Goal: Understand process/instructions: Learn how to perform a task or action

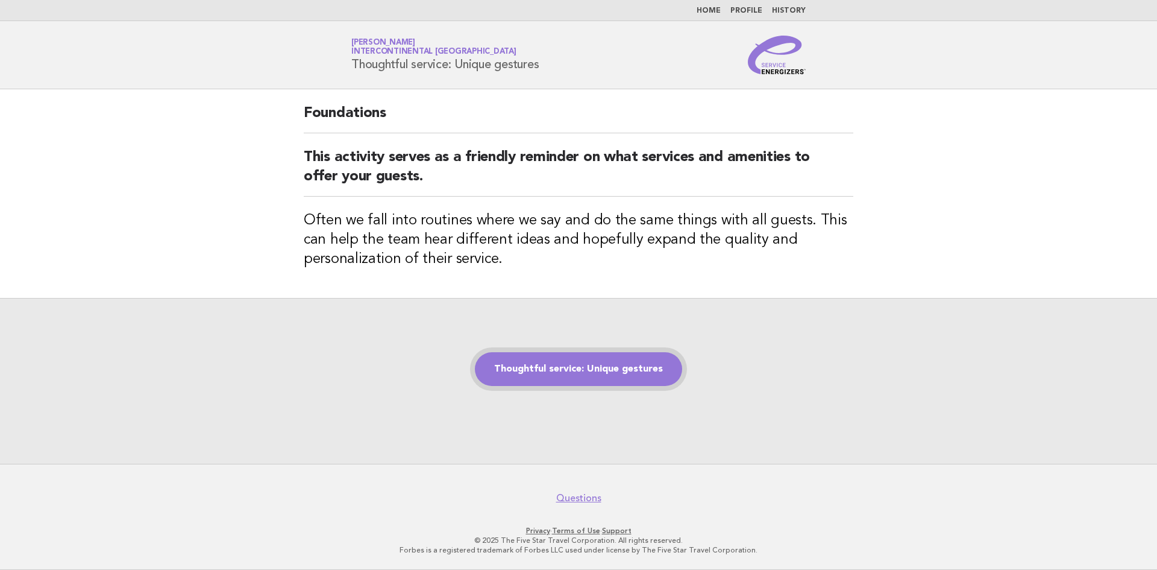
click at [515, 373] on link "Thoughtful service: Unique gestures" at bounding box center [578, 369] width 207 height 34
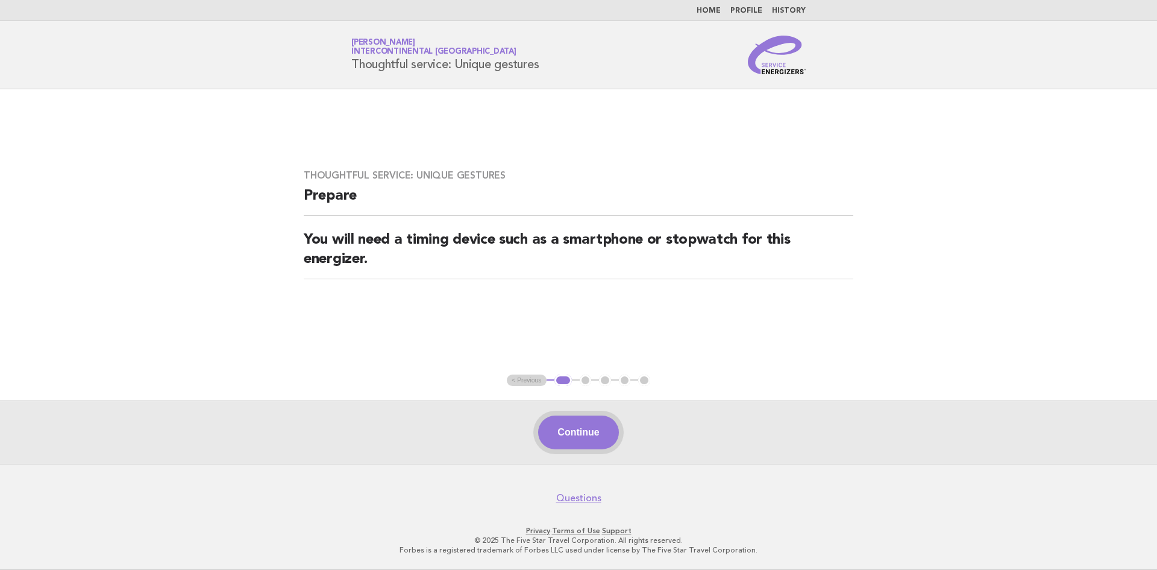
click at [593, 435] on button "Continue" at bounding box center [578, 432] width 80 height 34
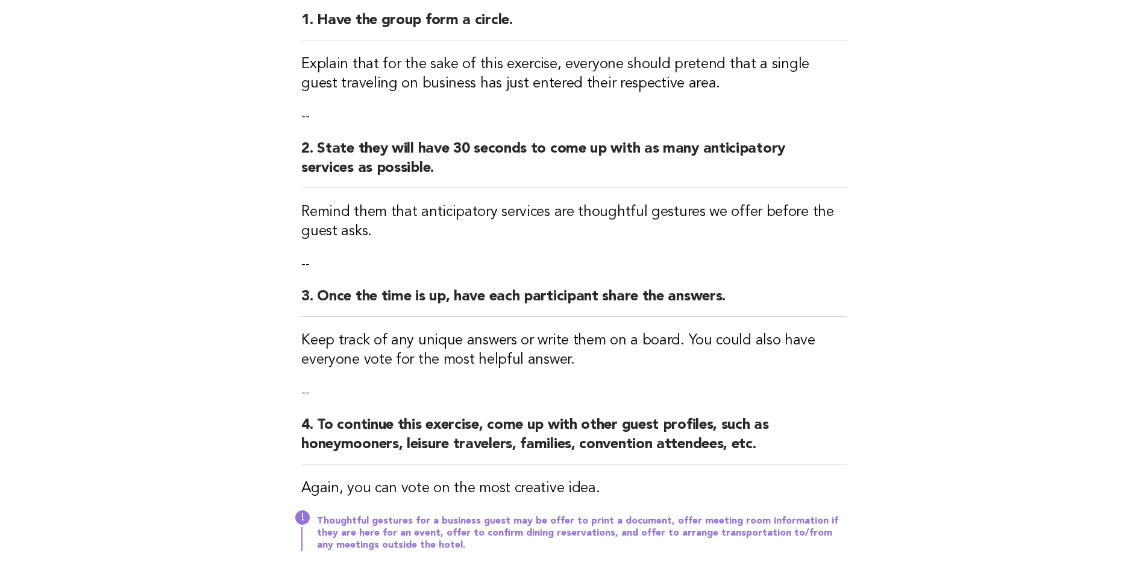
scroll to position [301, 0]
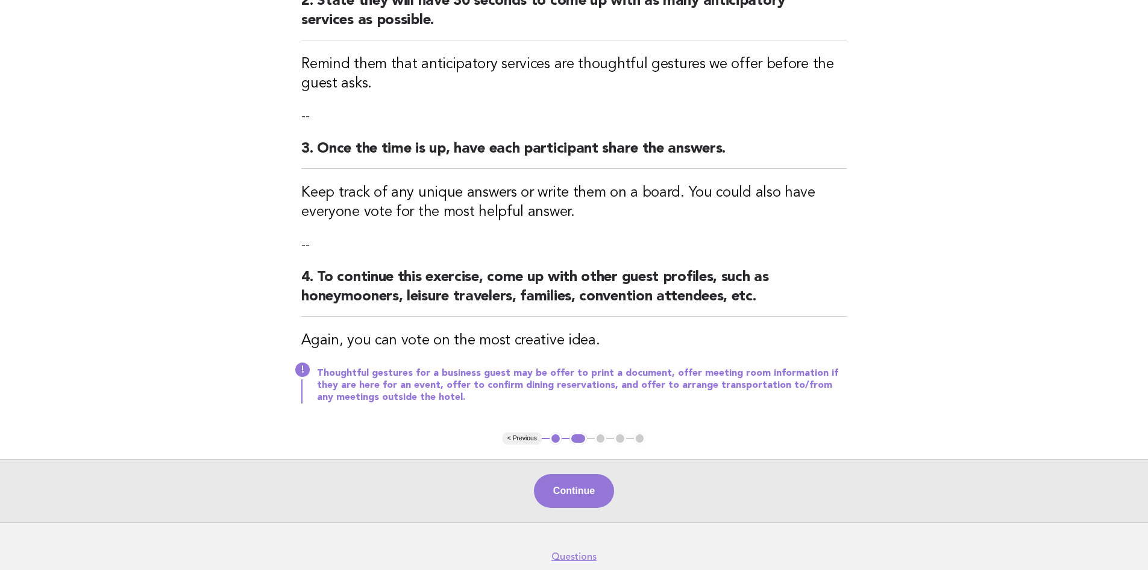
click at [562, 509] on div "Continue" at bounding box center [574, 490] width 1148 height 63
click at [574, 496] on button "Continue" at bounding box center [574, 491] width 80 height 34
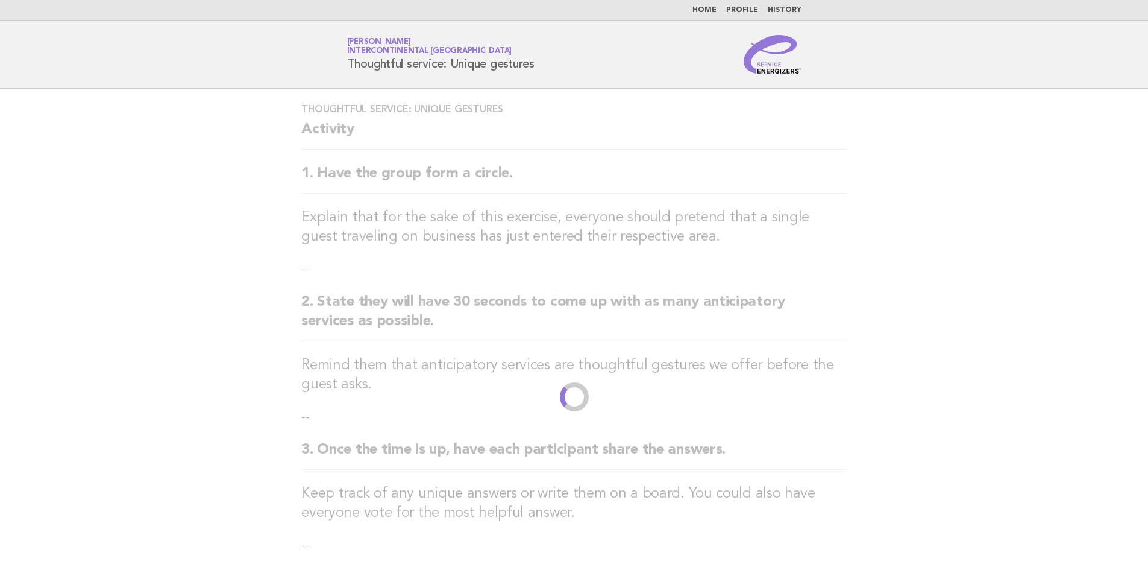
scroll to position [0, 0]
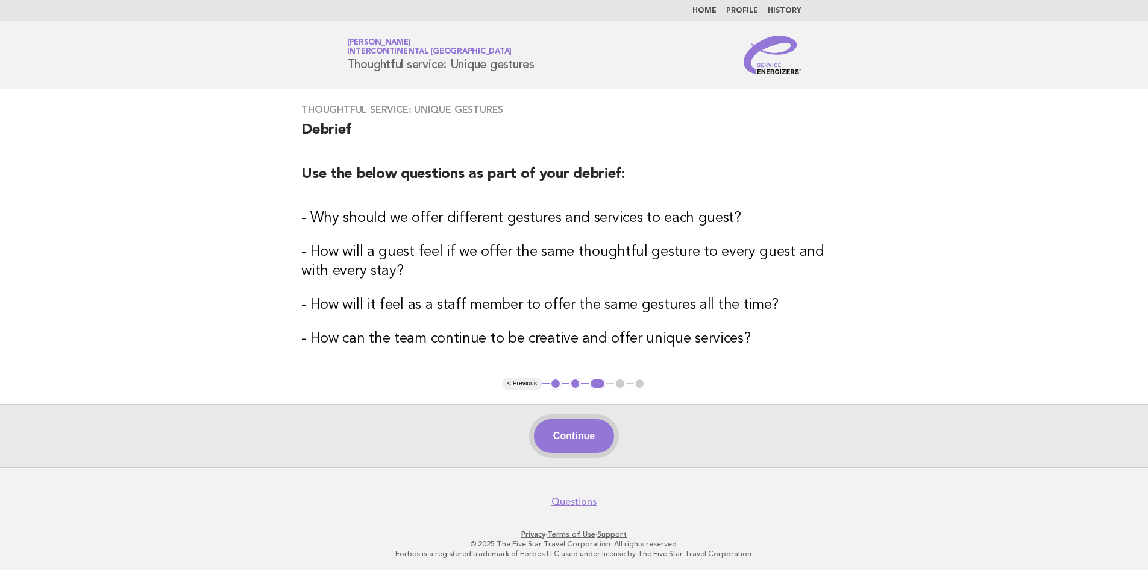
click at [549, 435] on button "Continue" at bounding box center [574, 436] width 80 height 34
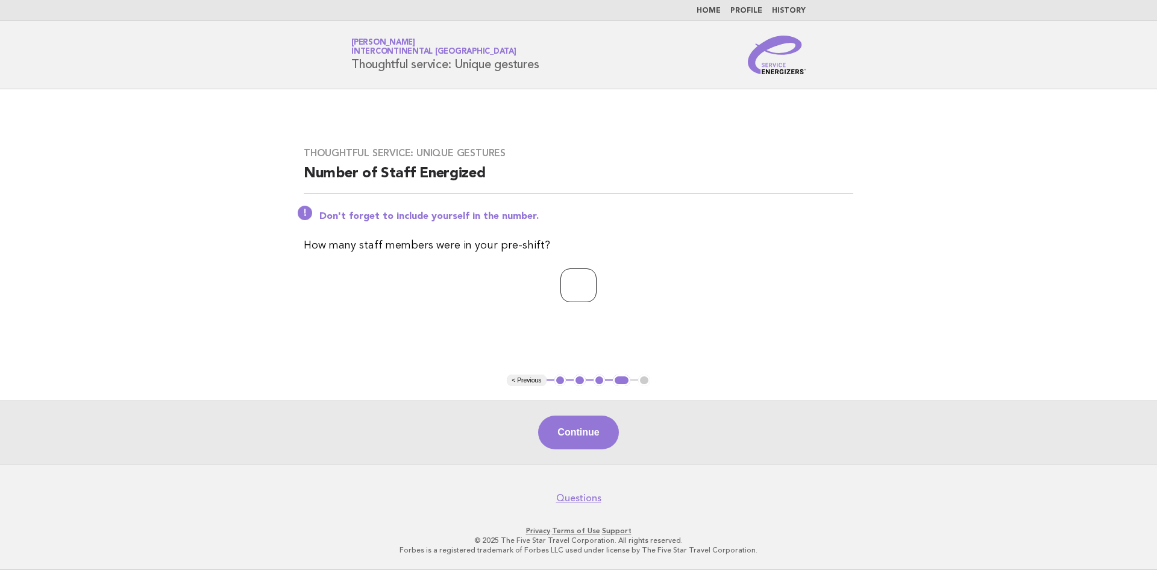
type input "*"
click at [597, 283] on input "*" at bounding box center [579, 285] width 36 height 34
click at [590, 459] on div "Continue" at bounding box center [578, 431] width 1157 height 63
click at [589, 431] on button "Continue" at bounding box center [578, 432] width 80 height 34
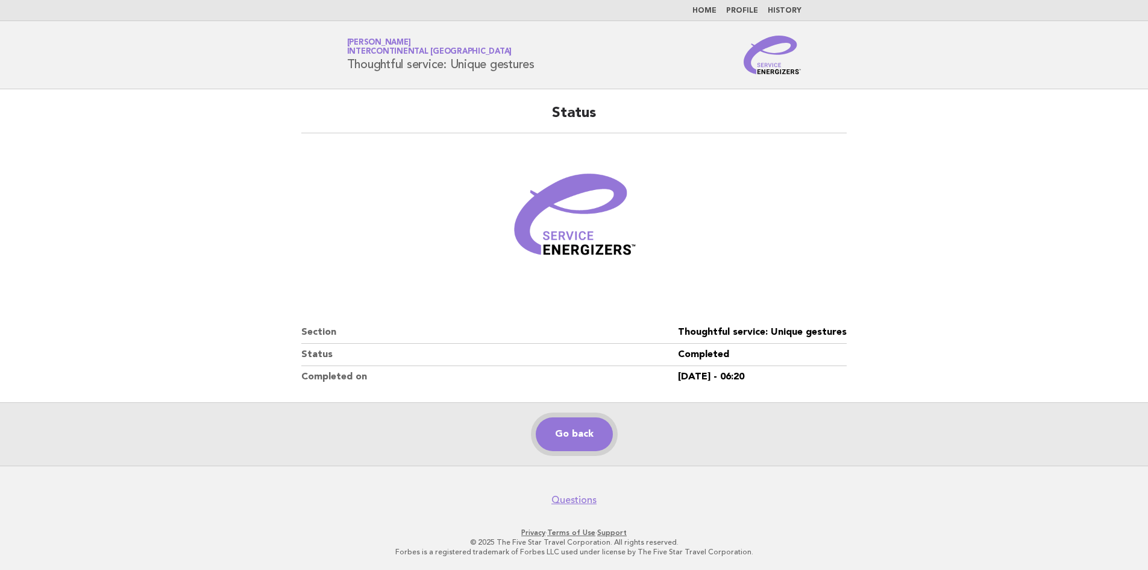
click at [581, 430] on link "Go back" at bounding box center [574, 434] width 77 height 34
